Goal: Task Accomplishment & Management: Use online tool/utility

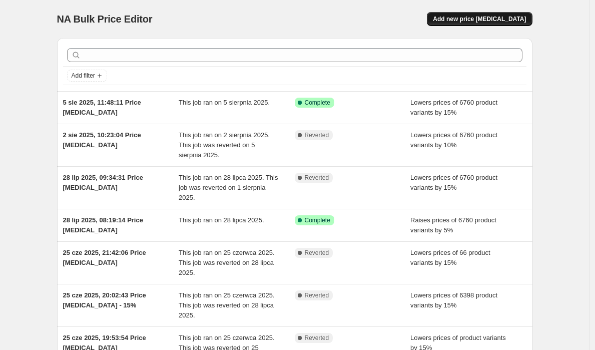
click at [532, 18] on button "Add new price [MEDICAL_DATA]" at bounding box center [479, 19] width 105 height 14
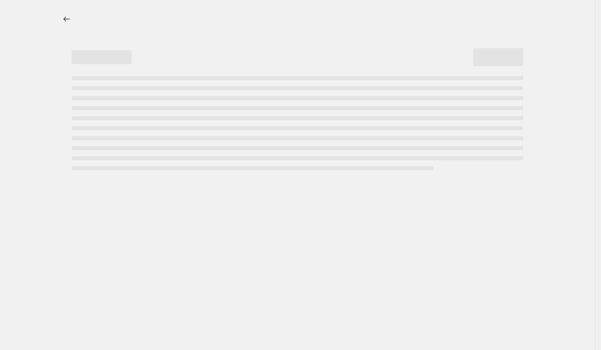
select select "percentage"
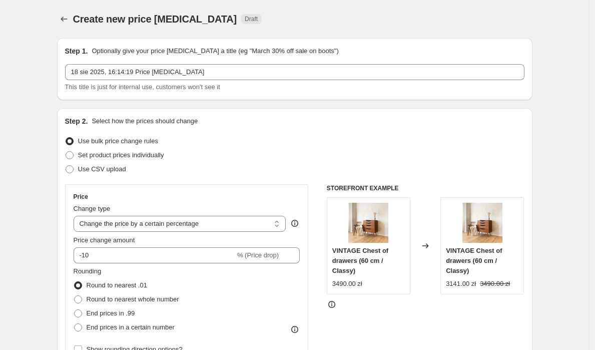
scroll to position [73, 0]
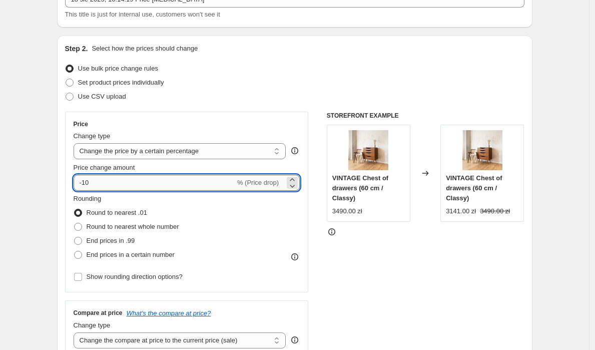
click at [174, 179] on input "-10" at bounding box center [155, 183] width 162 height 16
click at [175, 178] on input "-10" at bounding box center [155, 183] width 162 height 16
type input "10"
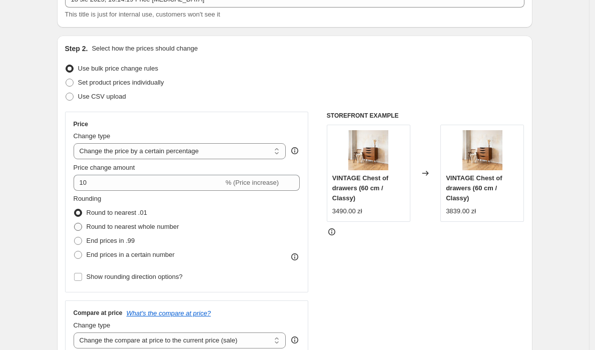
click at [160, 225] on span "Round to nearest whole number" at bounding box center [133, 227] width 93 height 8
click at [75, 223] on input "Round to nearest whole number" at bounding box center [74, 223] width 1 height 1
radio input "true"
click at [164, 259] on span "End prices in a certain number" at bounding box center [131, 255] width 88 height 10
click at [75, 251] on input "End prices in a certain number" at bounding box center [74, 251] width 1 height 1
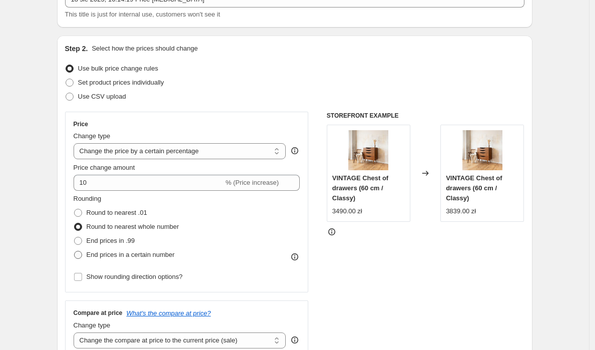
radio input "true"
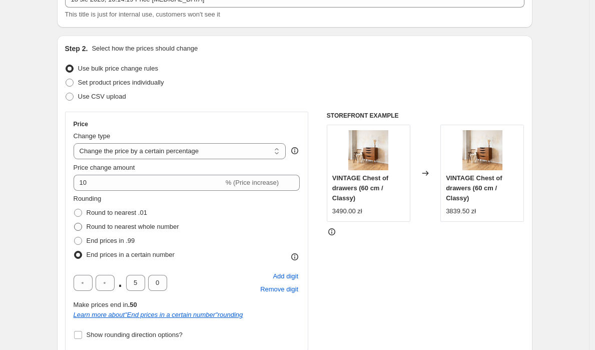
click at [106, 229] on span "Round to nearest whole number" at bounding box center [133, 227] width 93 height 8
click at [75, 223] on input "Round to nearest whole number" at bounding box center [74, 223] width 1 height 1
radio input "true"
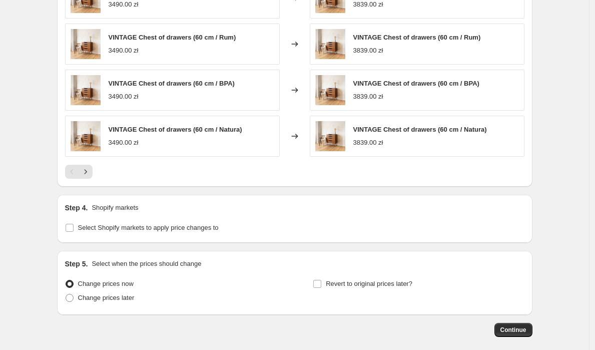
scroll to position [606, 0]
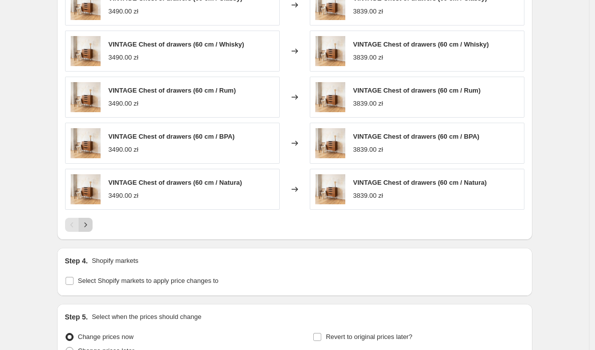
click at [86, 226] on icon "Next" at bounding box center [86, 225] width 10 height 10
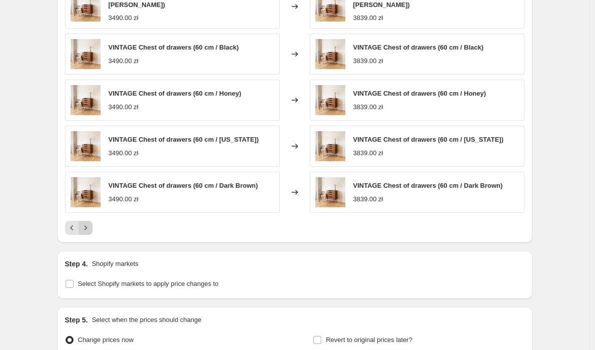
click at [89, 229] on icon "Next" at bounding box center [86, 228] width 10 height 10
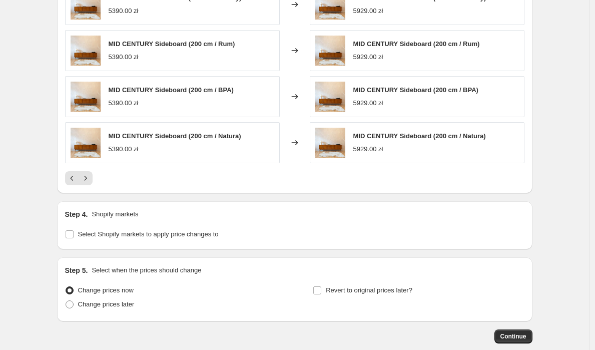
scroll to position [707, 0]
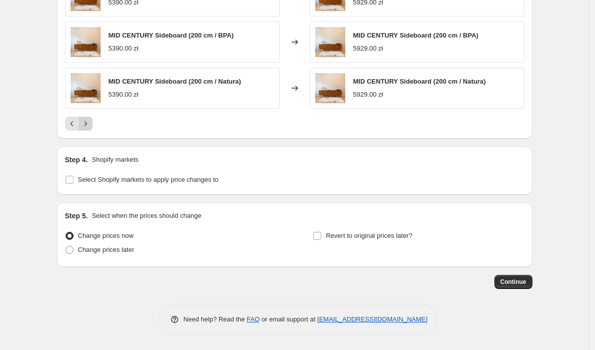
click at [91, 117] on button "Next" at bounding box center [86, 124] width 14 height 14
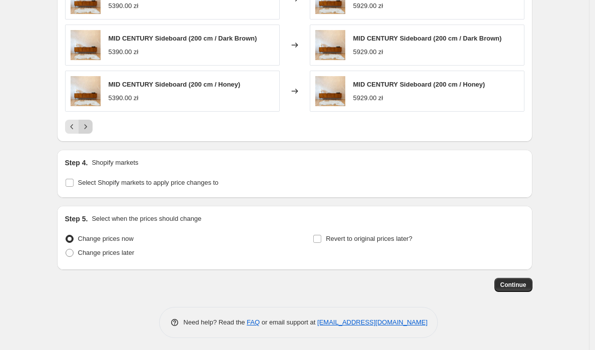
click at [91, 120] on button "Next" at bounding box center [86, 127] width 14 height 14
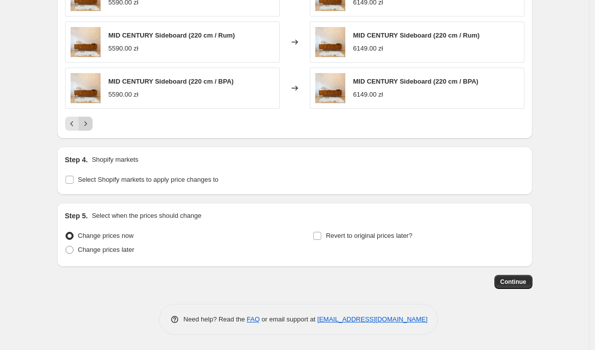
click at [91, 117] on button "Next" at bounding box center [86, 124] width 14 height 14
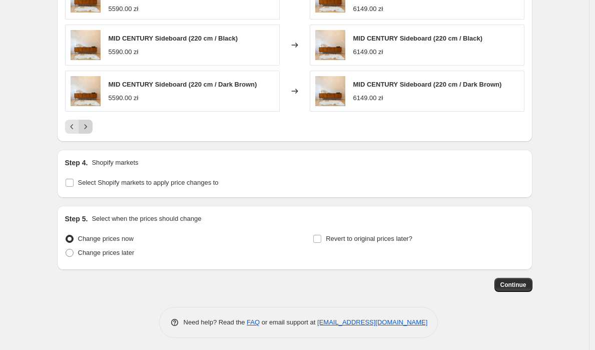
click at [91, 120] on button "Next" at bounding box center [86, 127] width 14 height 14
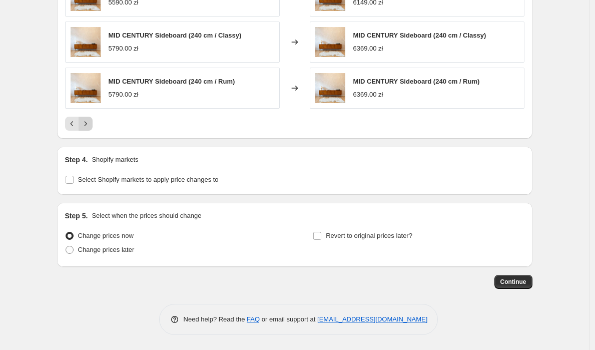
click at [91, 117] on button "Next" at bounding box center [86, 124] width 14 height 14
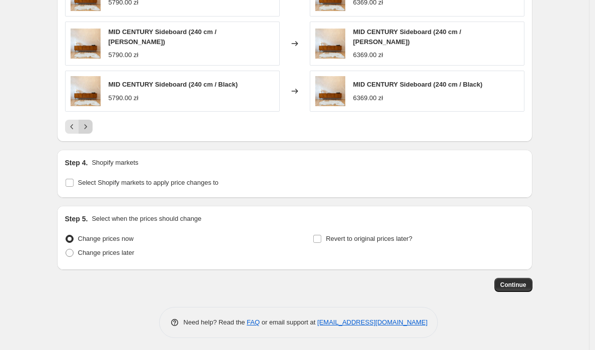
click at [91, 120] on button "Next" at bounding box center [86, 127] width 14 height 14
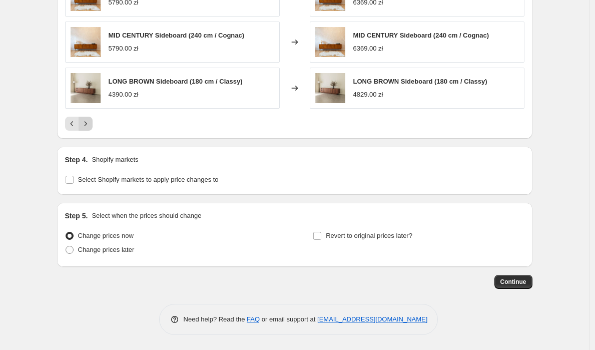
click at [91, 117] on button "Next" at bounding box center [86, 124] width 14 height 14
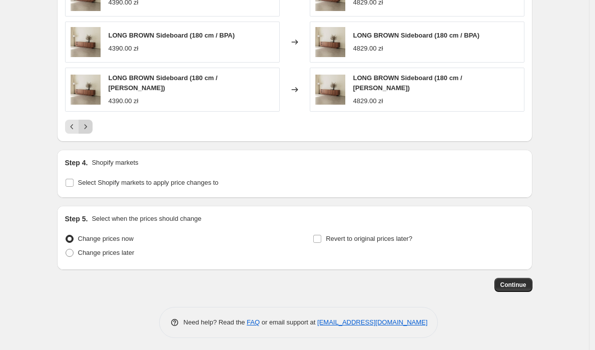
click at [91, 120] on button "Next" at bounding box center [86, 127] width 14 height 14
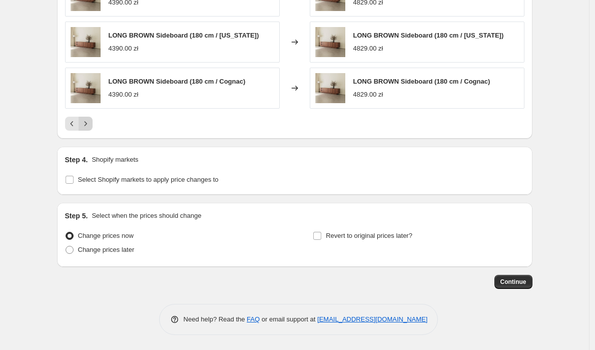
click at [91, 117] on button "Next" at bounding box center [86, 124] width 14 height 14
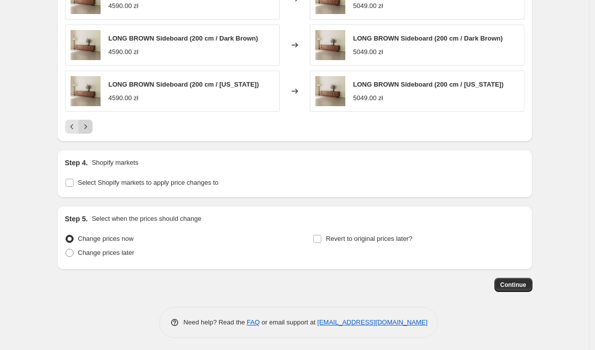
click at [91, 120] on button "Next" at bounding box center [86, 127] width 14 height 14
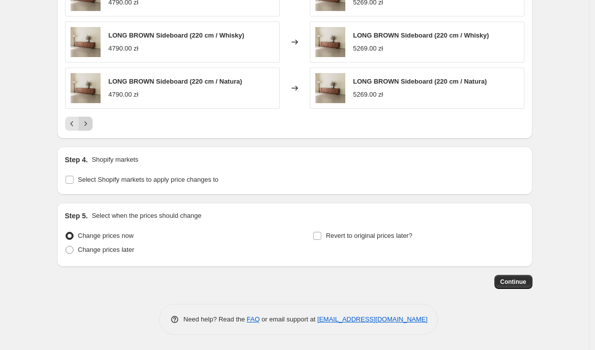
click at [91, 117] on button "Next" at bounding box center [86, 124] width 14 height 14
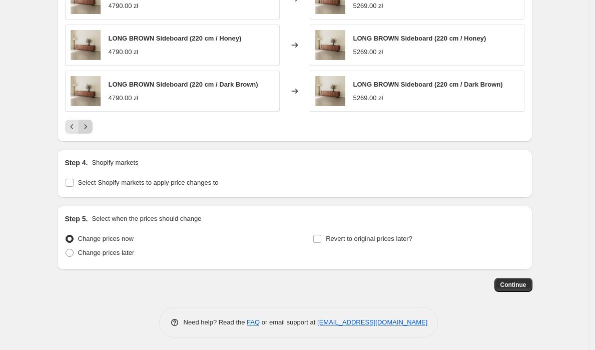
click at [91, 120] on button "Next" at bounding box center [86, 127] width 14 height 14
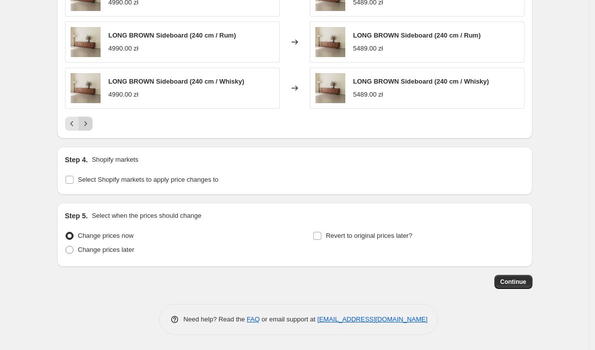
click at [91, 117] on button "Next" at bounding box center [86, 124] width 14 height 14
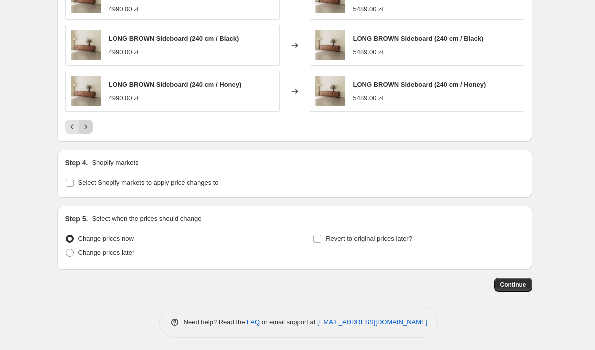
click at [91, 120] on button "Next" at bounding box center [86, 127] width 14 height 14
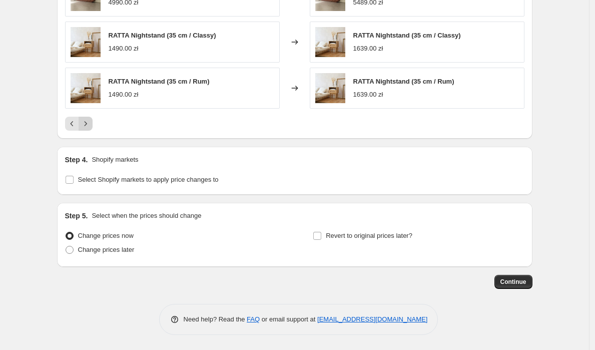
click at [91, 117] on button "Next" at bounding box center [86, 124] width 14 height 14
click at [75, 123] on icon "Previous" at bounding box center [72, 124] width 10 height 10
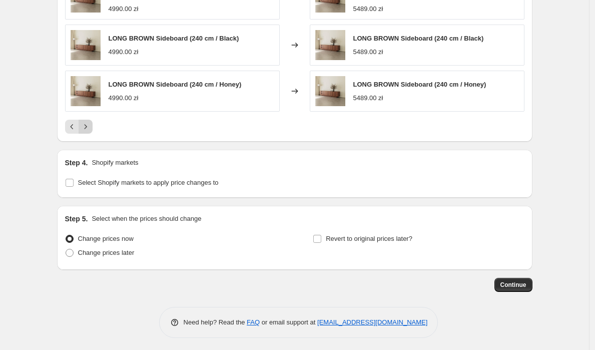
click at [86, 125] on icon "Next" at bounding box center [86, 127] width 10 height 10
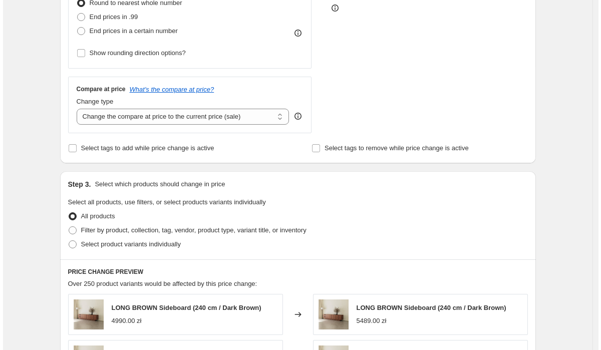
scroll to position [0, 0]
